Goal: Task Accomplishment & Management: Manage account settings

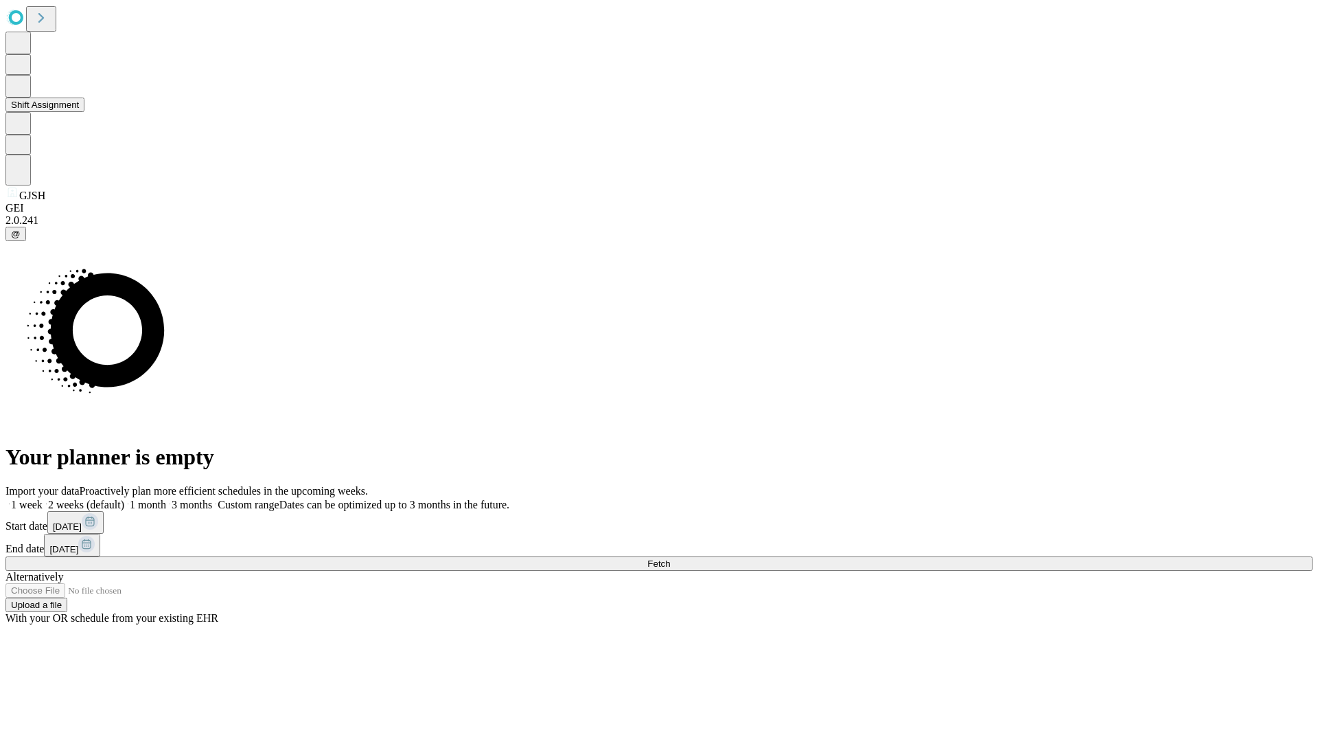
click at [84, 112] on button "Shift Assignment" at bounding box center [44, 105] width 79 height 14
